Goal: Transaction & Acquisition: Purchase product/service

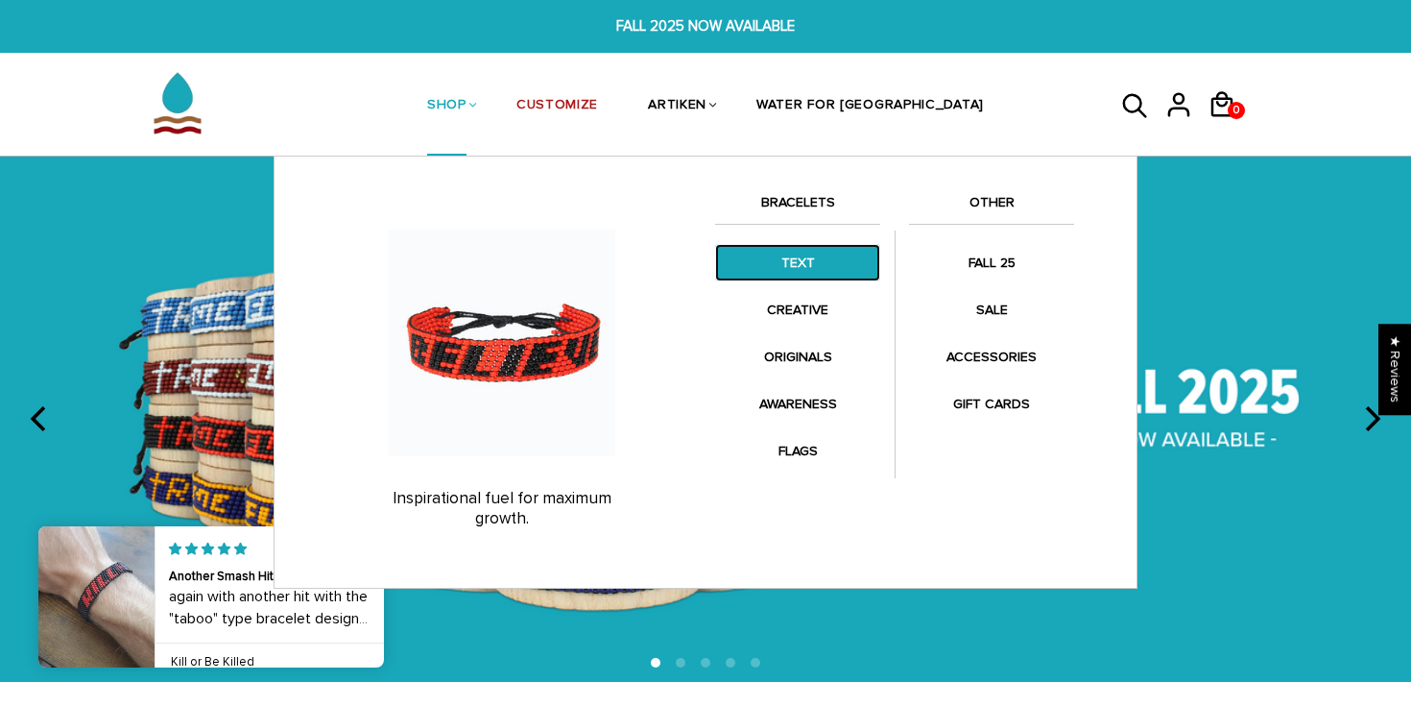
click at [783, 259] on link "TEXT" at bounding box center [797, 262] width 165 height 37
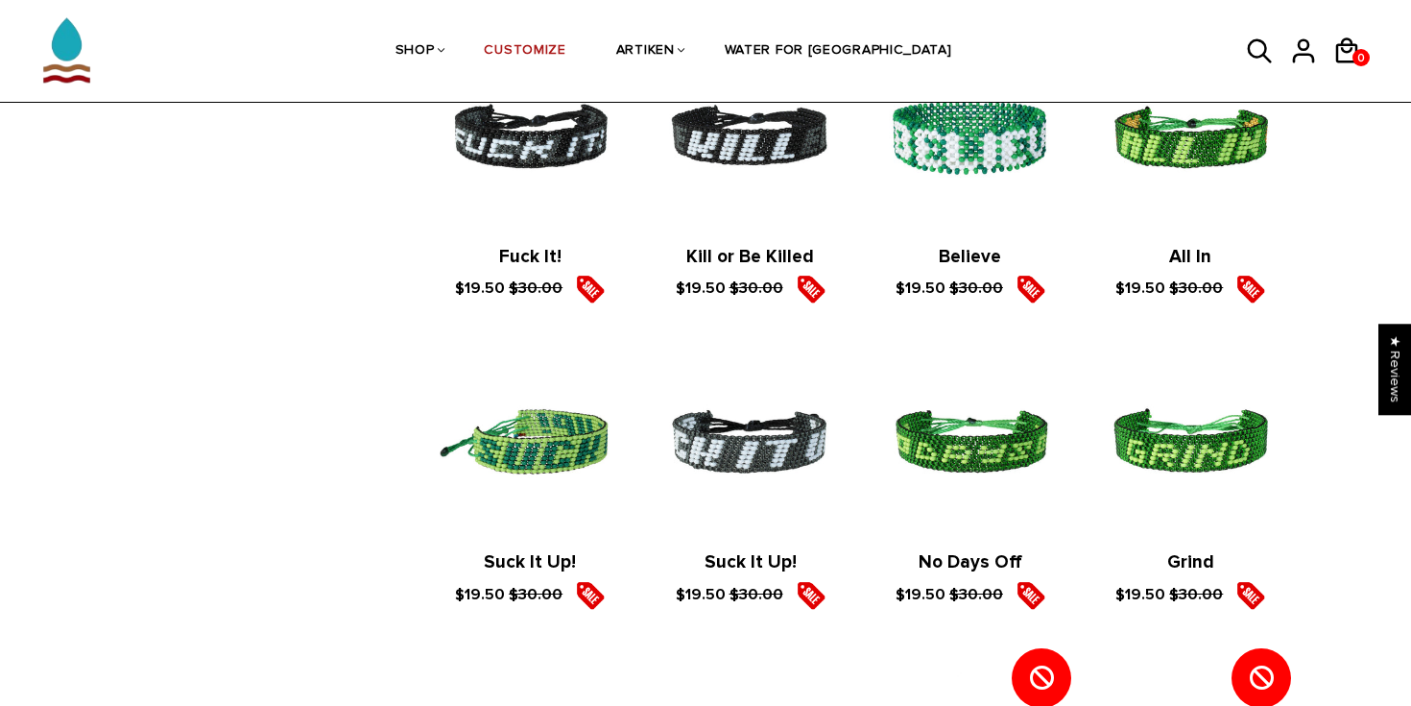
scroll to position [2912, 0]
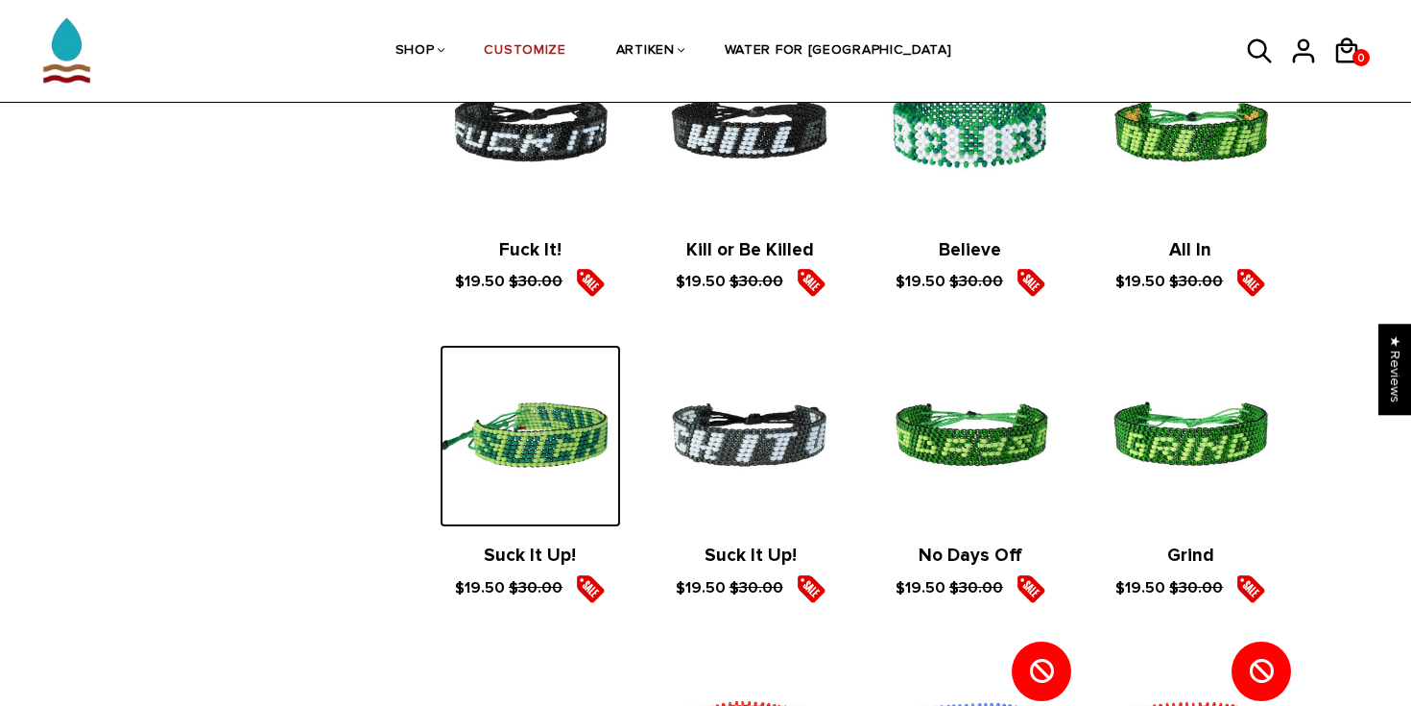
click at [550, 443] on img at bounding box center [530, 435] width 181 height 181
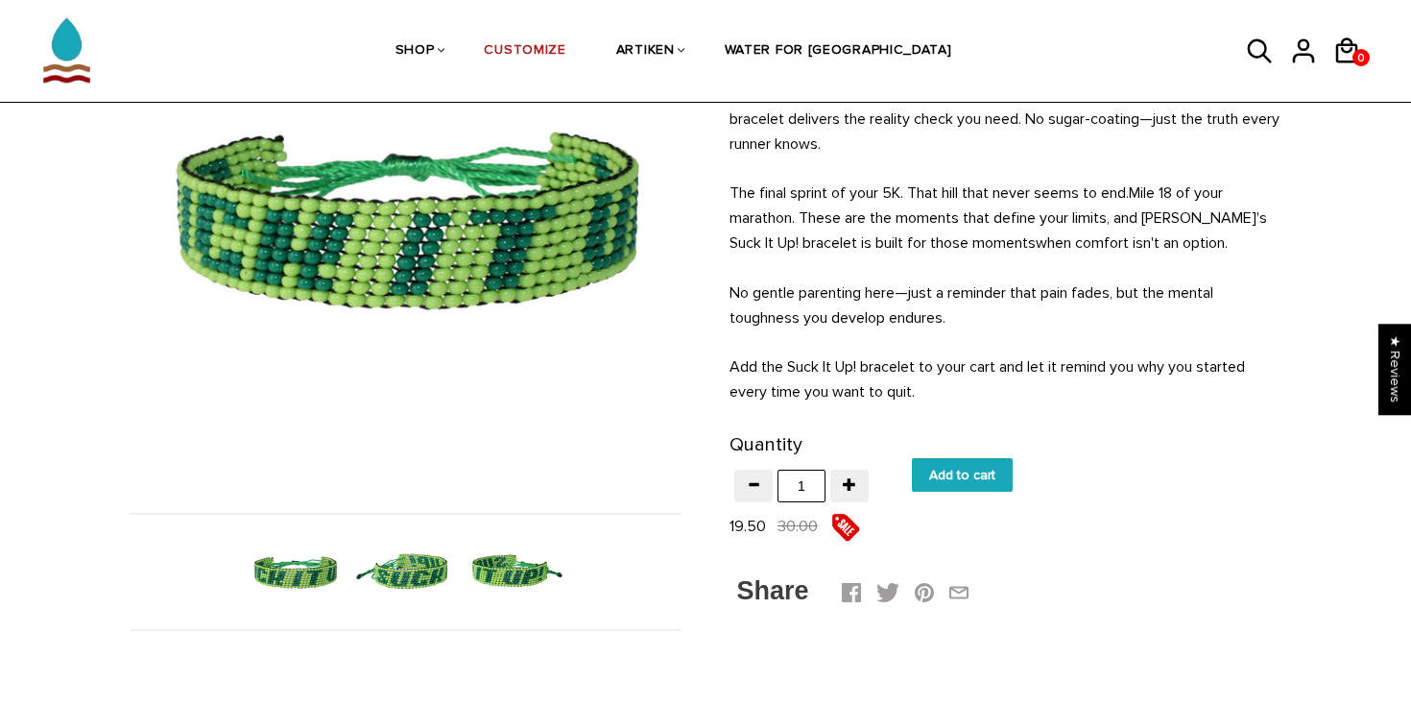
scroll to position [248, 0]
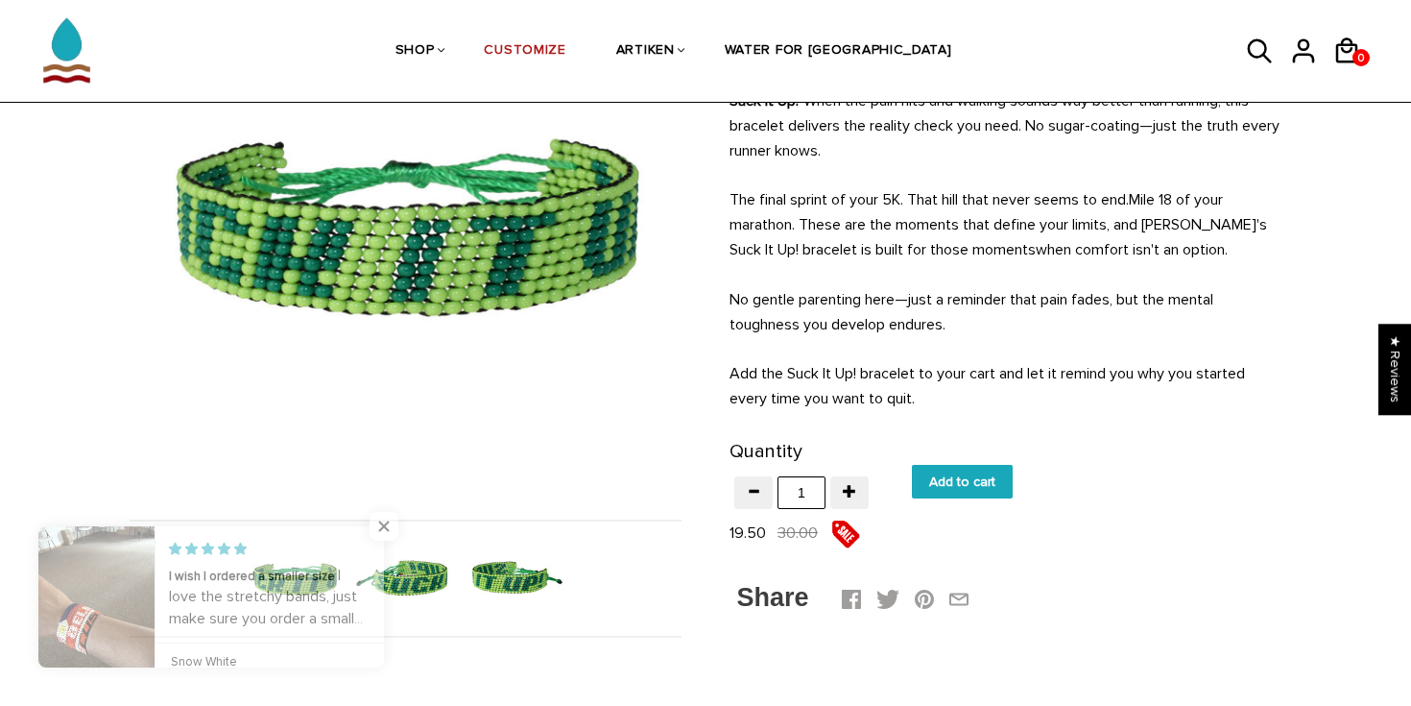
click at [941, 485] on input "Add to cart" at bounding box center [962, 482] width 101 height 34
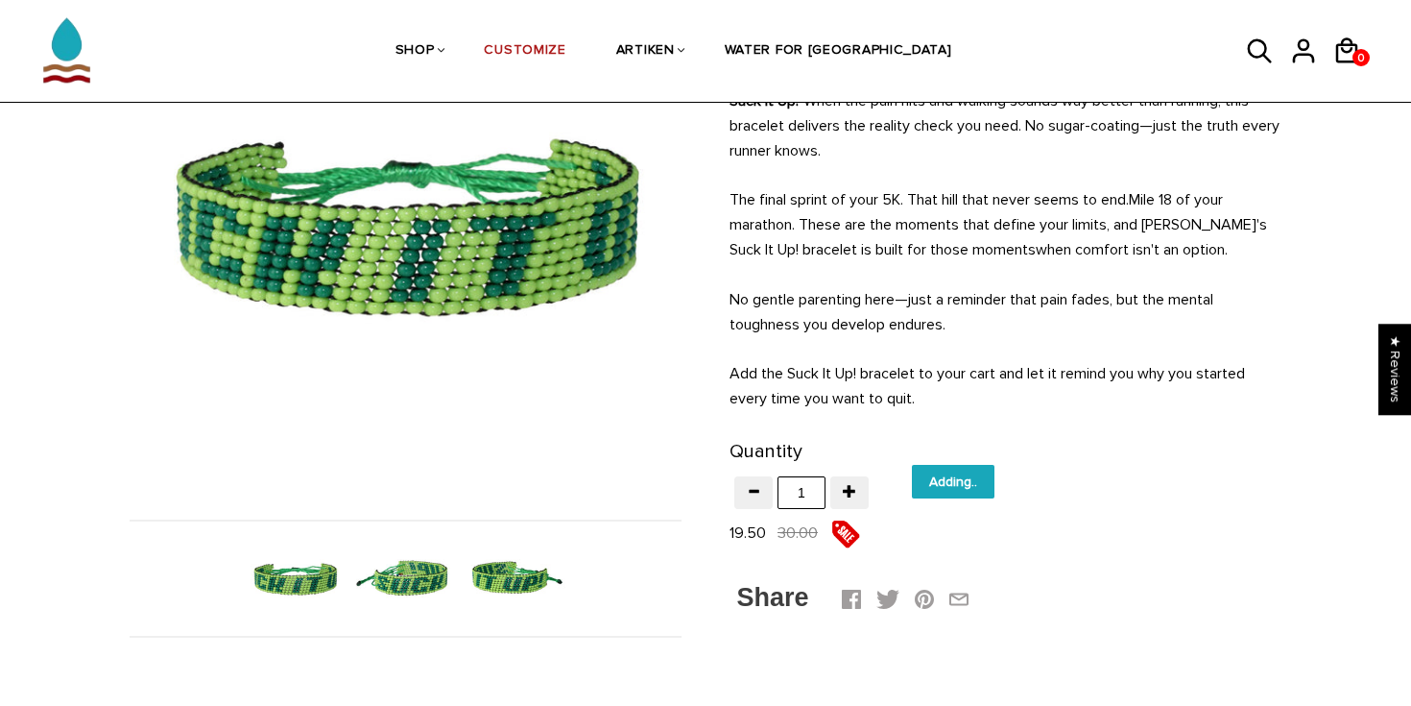
type input "Add to cart"
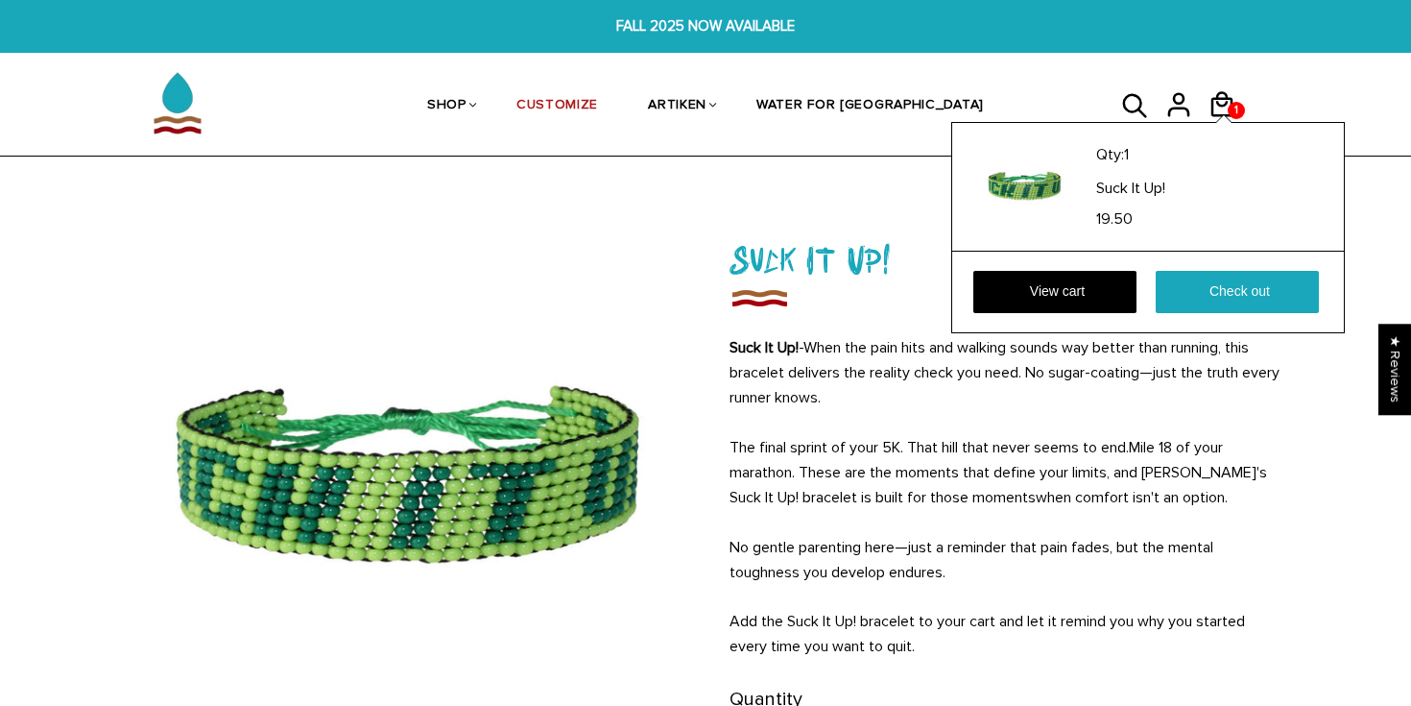
click at [1203, 122] on div "Qty: 1 Suck It Up! 19.50 View cart Check out" at bounding box center [1148, 227] width 394 height 211
click at [1215, 267] on div "View cart Check out" at bounding box center [1148, 292] width 392 height 82
click at [1215, 292] on link "Check out" at bounding box center [1237, 292] width 163 height 42
